Goal: Task Accomplishment & Management: Manage account settings

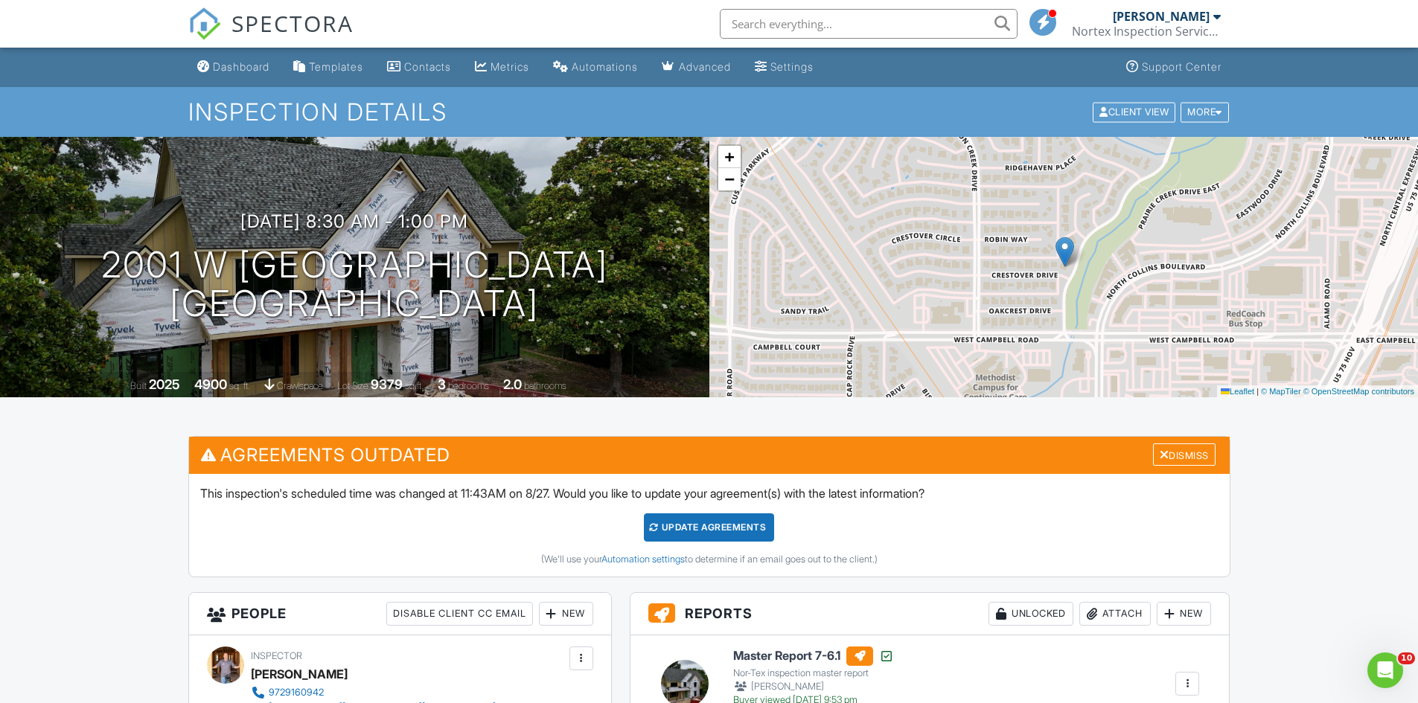
drag, startPoint x: 1172, startPoint y: 456, endPoint x: 1145, endPoint y: 469, distance: 29.6
click at [1172, 456] on div "Dismiss" at bounding box center [1184, 455] width 63 height 23
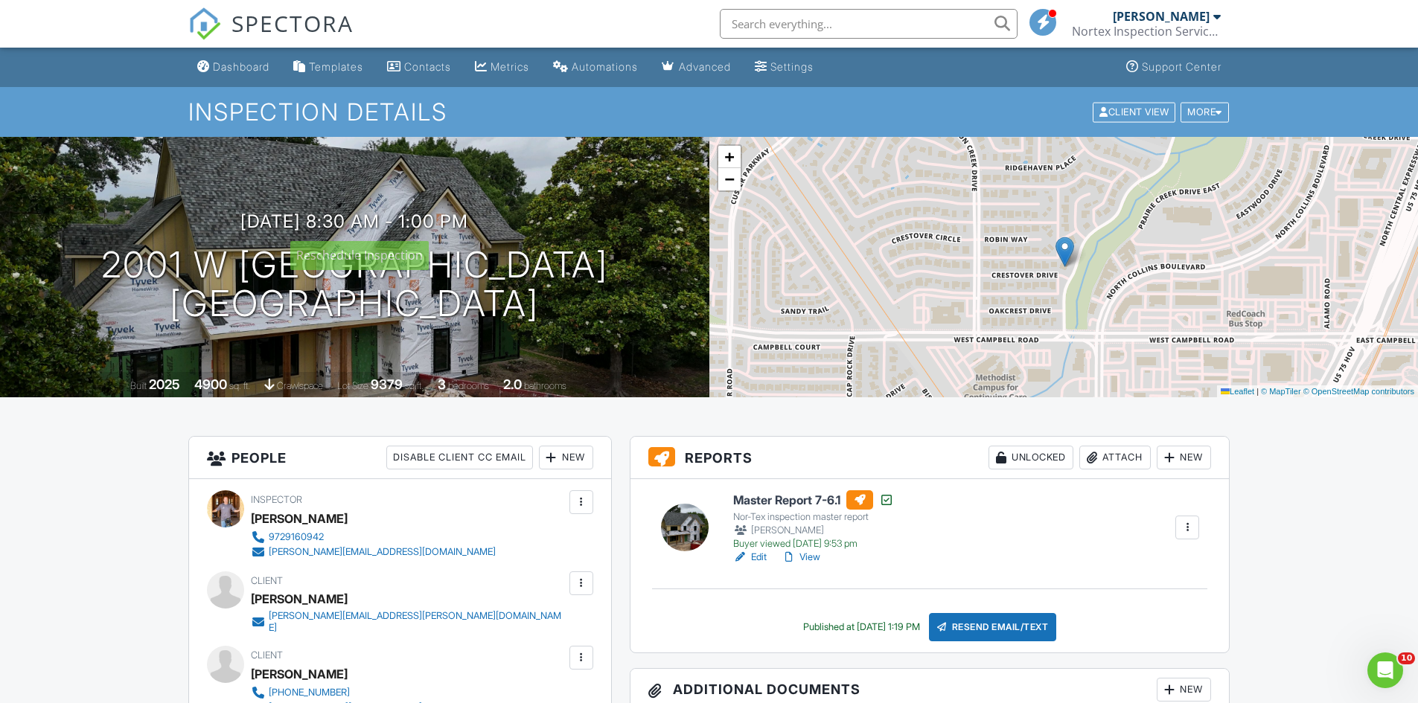
drag, startPoint x: 499, startPoint y: 228, endPoint x: 528, endPoint y: 341, distance: 116.8
click at [0, 0] on div at bounding box center [0, 0] width 0 height 0
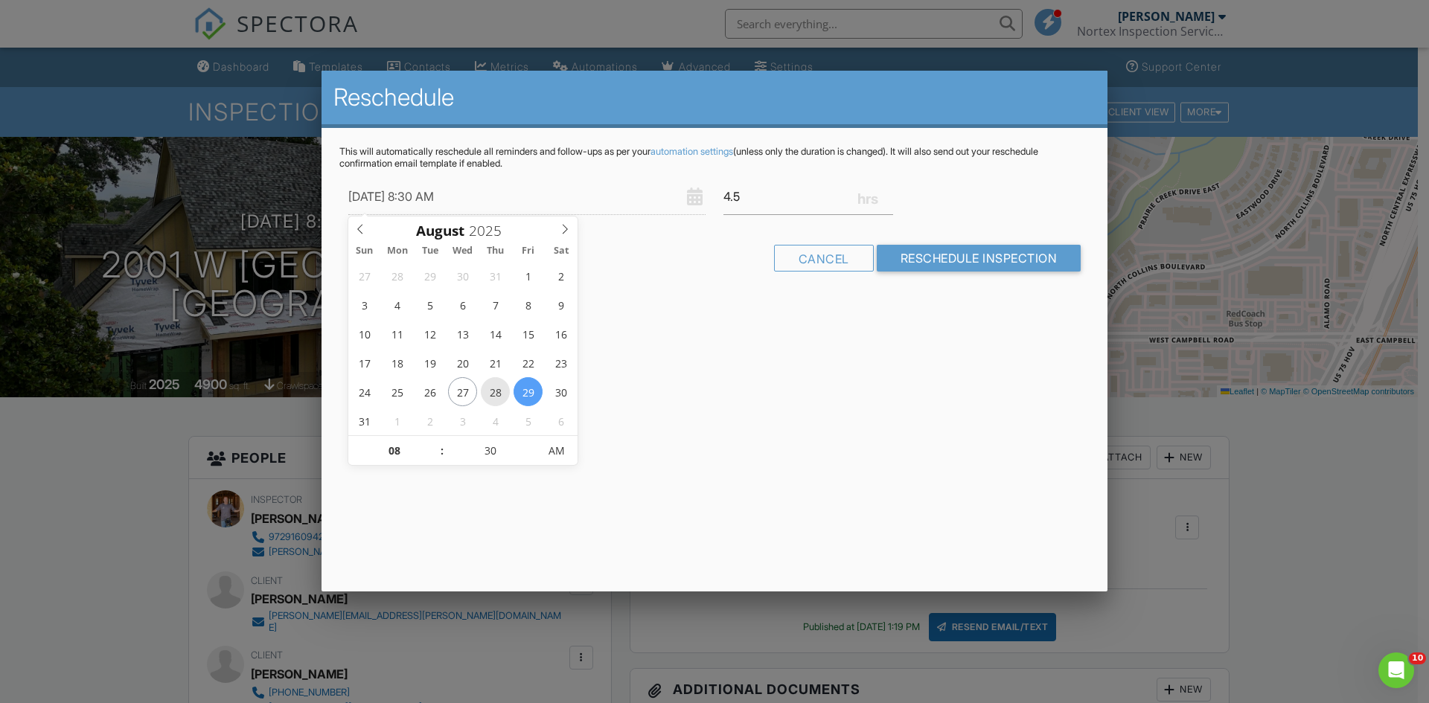
type input "08/28/2025 8:30 AM"
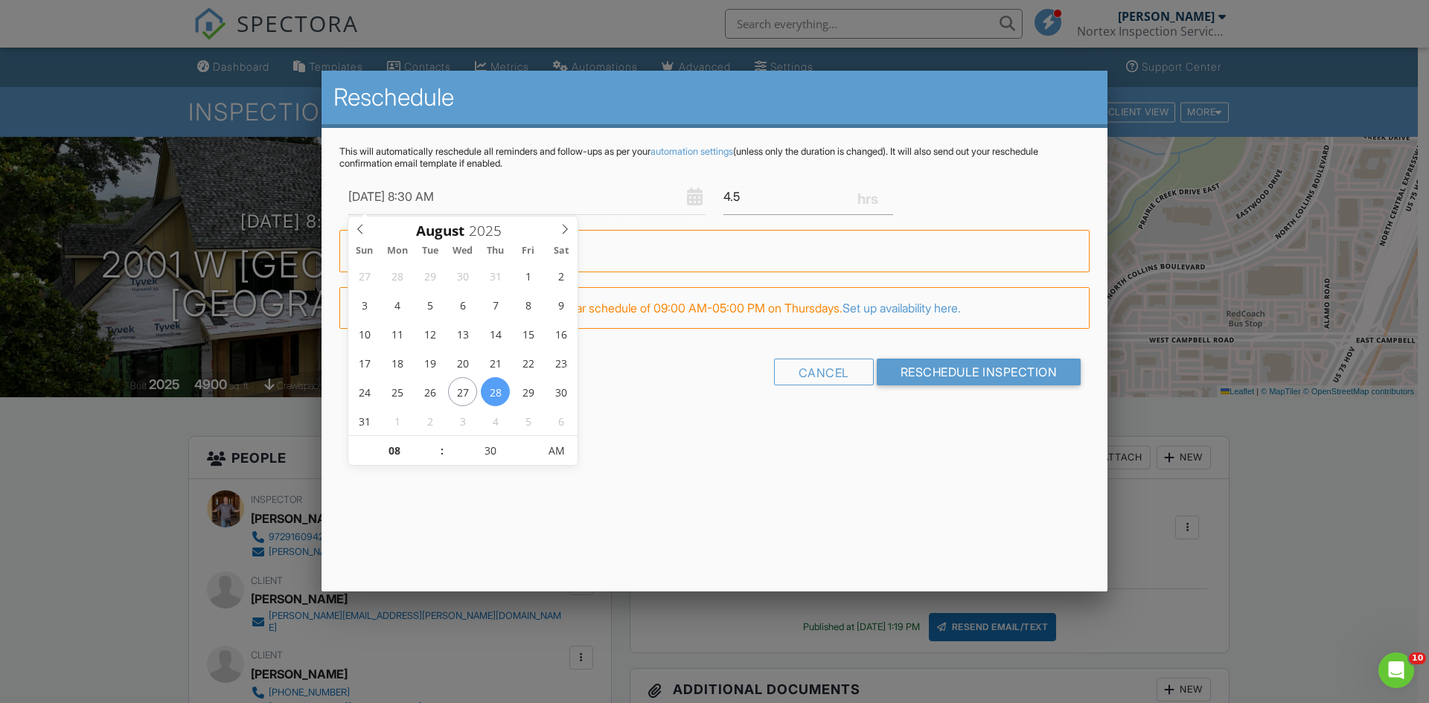
click at [787, 263] on div "Warning: this date/time is in the past." at bounding box center [714, 251] width 750 height 42
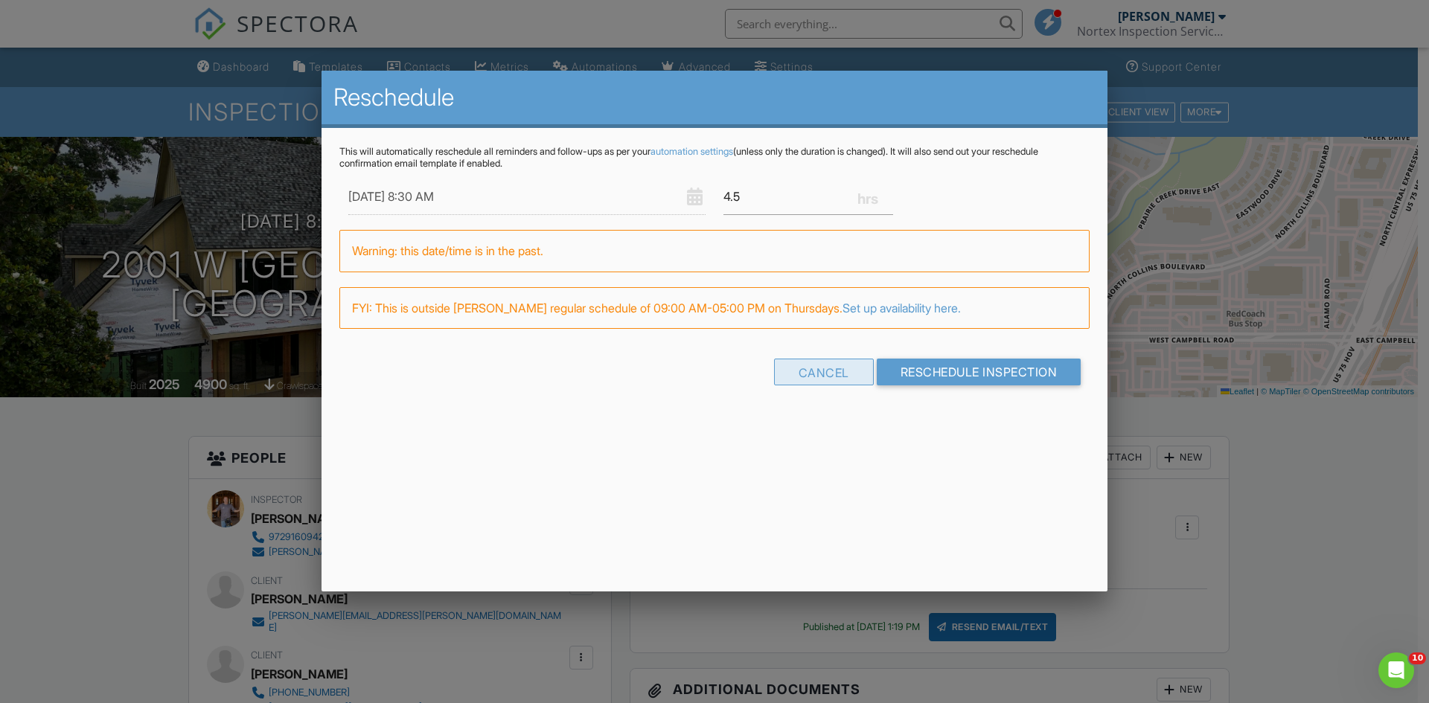
click at [825, 376] on div "Cancel" at bounding box center [824, 372] width 100 height 27
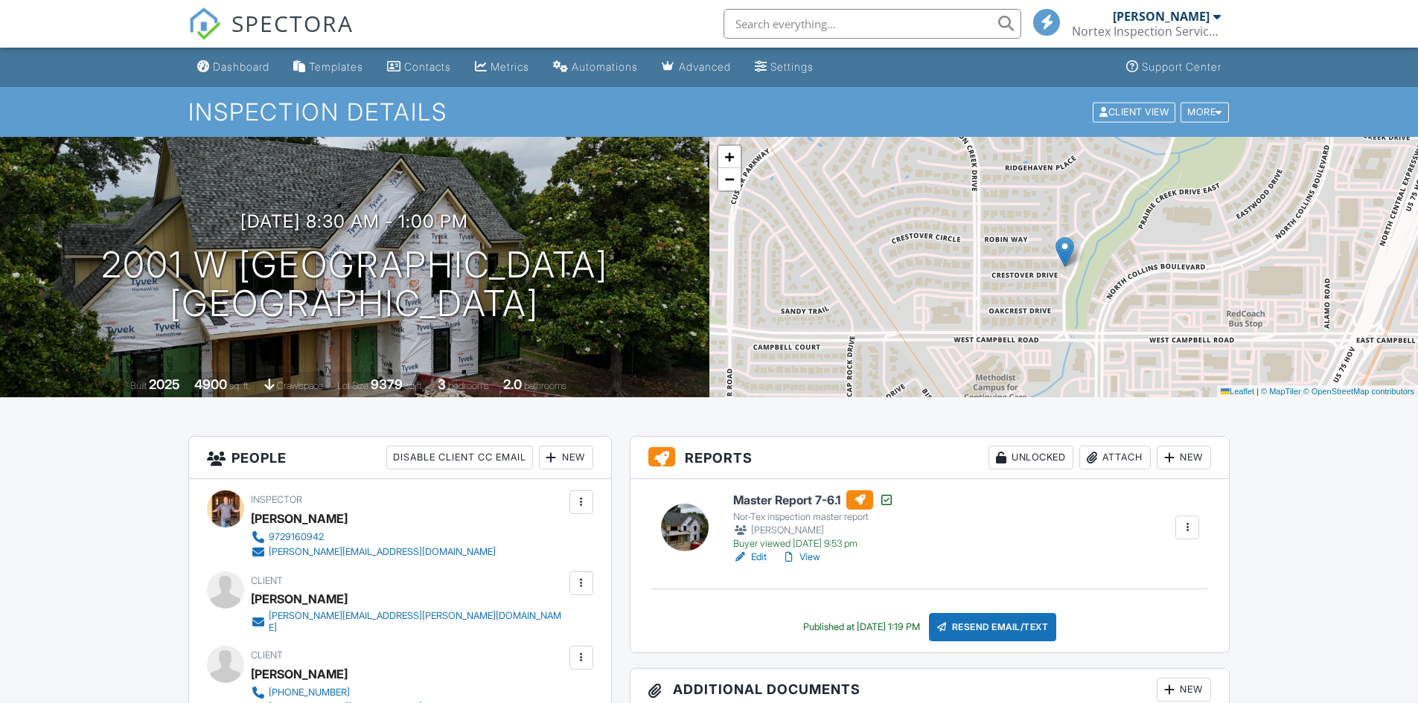
click at [432, 209] on div "08/29/2025 8:30 am - 1:00 pm 2001 W Prairie Creek Dr Richardson, TX 75080 Built…" at bounding box center [354, 267] width 709 height 261
click at [0, 0] on div at bounding box center [0, 0] width 0 height 0
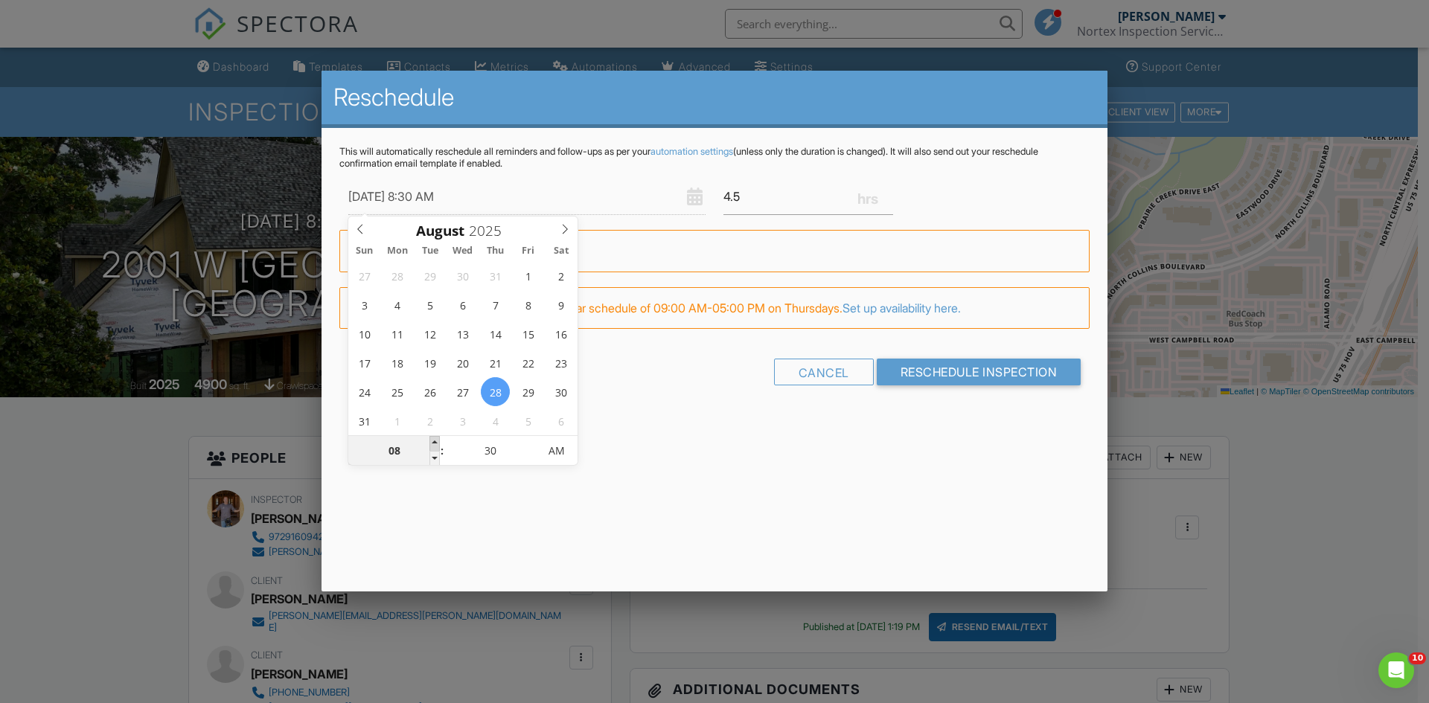
type input "08/28/2025 9:30 AM"
type input "09"
click at [431, 441] on span at bounding box center [434, 443] width 10 height 15
type input "[DATE] 10:30 AM"
type input "10"
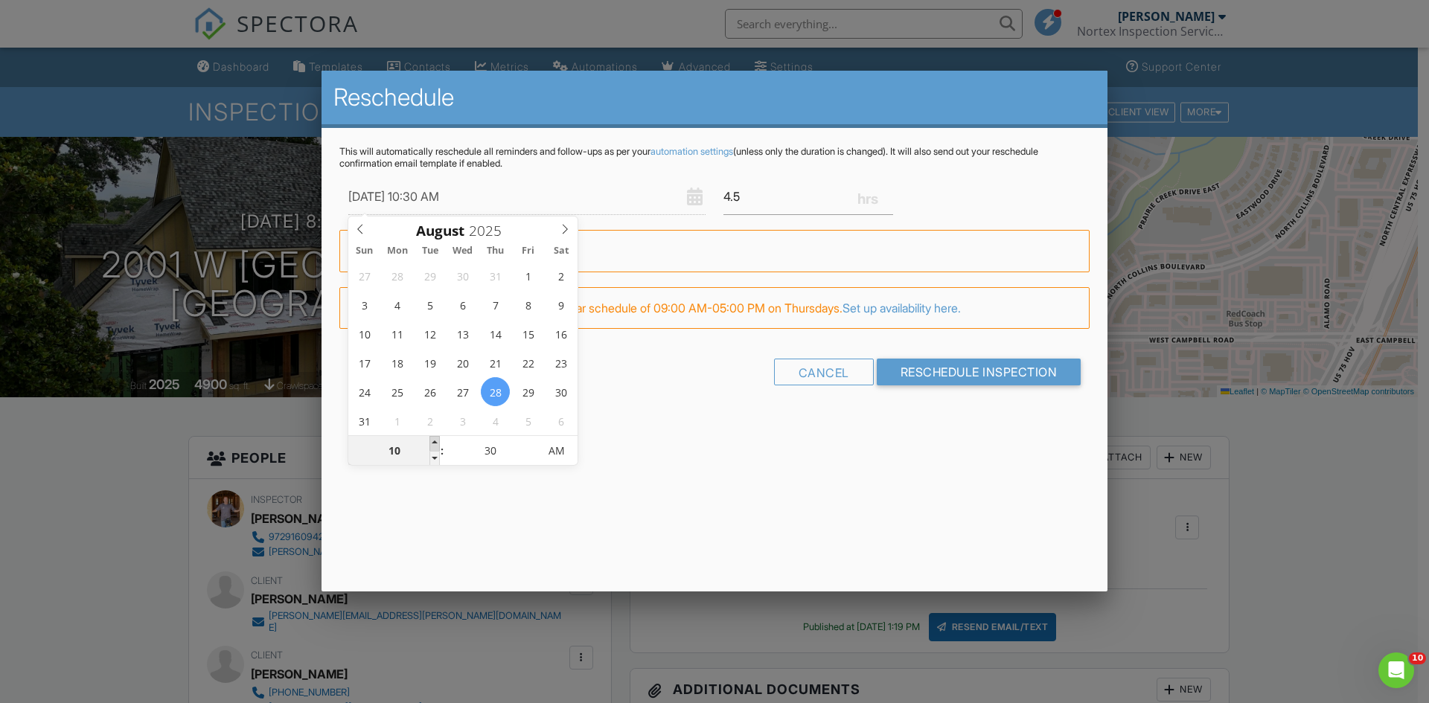
click at [431, 441] on span at bounding box center [434, 443] width 10 height 15
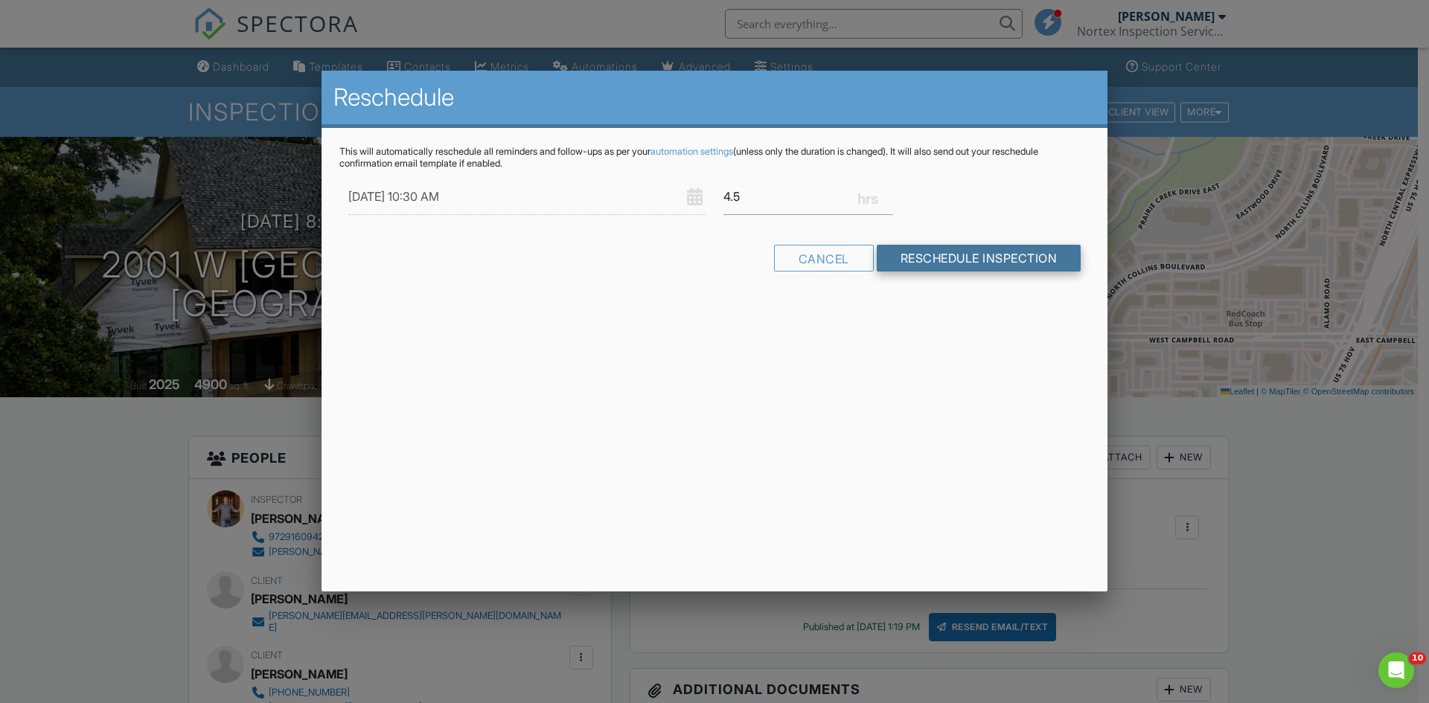
click at [988, 259] on input "Reschedule Inspection" at bounding box center [979, 258] width 205 height 27
